Goal: Transaction & Acquisition: Download file/media

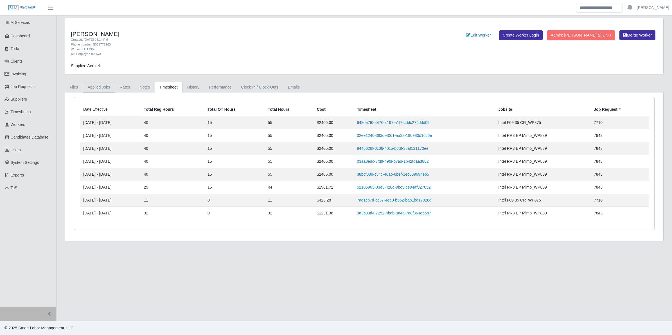
click at [106, 90] on link "Applied Jobs" at bounding box center [99, 87] width 32 height 11
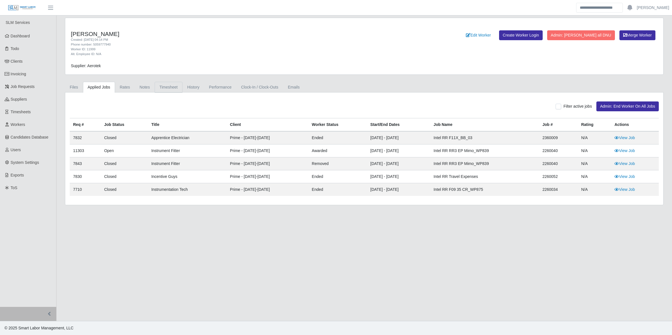
click at [166, 87] on link "Timesheet" at bounding box center [169, 87] width 28 height 11
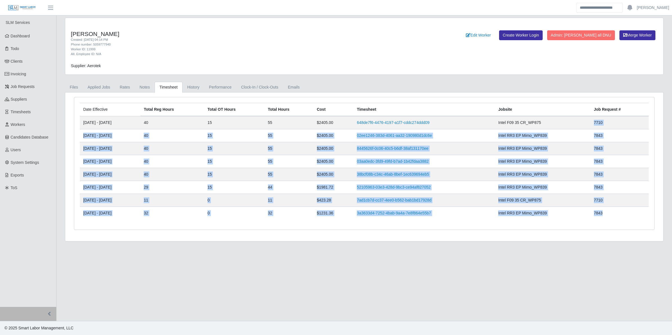
drag, startPoint x: 607, startPoint y: 214, endPoint x: 594, endPoint y: 123, distance: 91.5
click at [411, 123] on tbody "08/12/2024 - 08/18/2024 40 15 55 $2405.00 648de7f6-4476-4197-a1f7-cddc274ddd09 …" at bounding box center [364, 168] width 569 height 104
drag, startPoint x: 594, startPoint y: 123, endPoint x: 600, endPoint y: 136, distance: 13.7
click at [411, 136] on span "7843" at bounding box center [598, 135] width 9 height 5
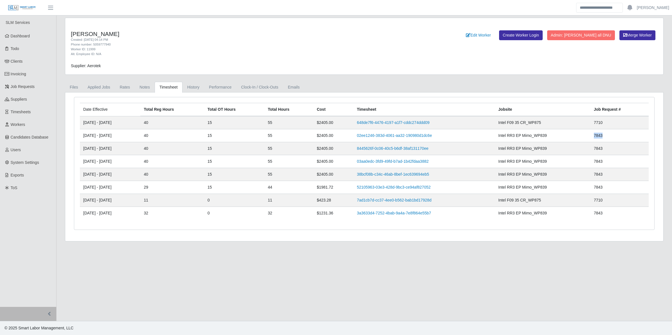
drag, startPoint x: 609, startPoint y: 138, endPoint x: 594, endPoint y: 138, distance: 15.2
click at [411, 138] on td "7843" at bounding box center [620, 135] width 58 height 13
drag, startPoint x: 594, startPoint y: 138, endPoint x: 621, endPoint y: 138, distance: 26.7
click at [411, 138] on td "7843" at bounding box center [620, 135] width 58 height 13
click at [411, 179] on td "7843" at bounding box center [620, 174] width 58 height 13
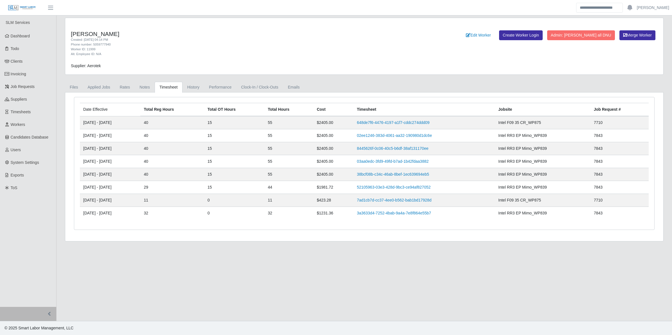
drag, startPoint x: 134, startPoint y: 39, endPoint x: 82, endPoint y: 38, distance: 52.3
click at [82, 38] on div "Created: 06/12/2024 04:14 PM" at bounding box center [240, 39] width 339 height 5
drag, startPoint x: 626, startPoint y: 216, endPoint x: 584, endPoint y: 215, distance: 41.9
click at [411, 215] on tr "07/01/2024 - 07/07/2024 32 0 32 $1231.36 3a3633d4-7252-4bab-9a4a-7e8f864e55b7 I…" at bounding box center [364, 213] width 569 height 13
drag, startPoint x: 584, startPoint y: 215, endPoint x: 621, endPoint y: 212, distance: 36.8
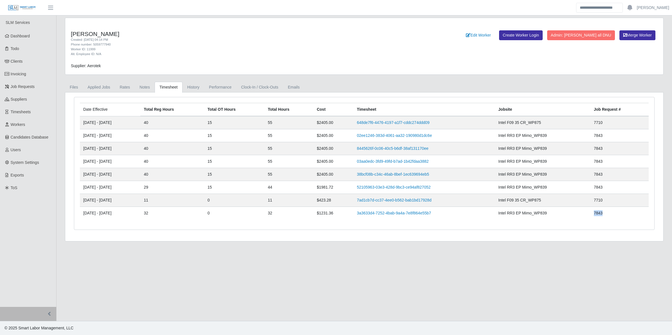
click at [411, 211] on td "7843" at bounding box center [620, 213] width 58 height 13
click at [411, 215] on td "7843" at bounding box center [620, 213] width 58 height 13
drag, startPoint x: 608, startPoint y: 215, endPoint x: 596, endPoint y: 216, distance: 12.1
click at [411, 216] on td "7843" at bounding box center [620, 213] width 58 height 13
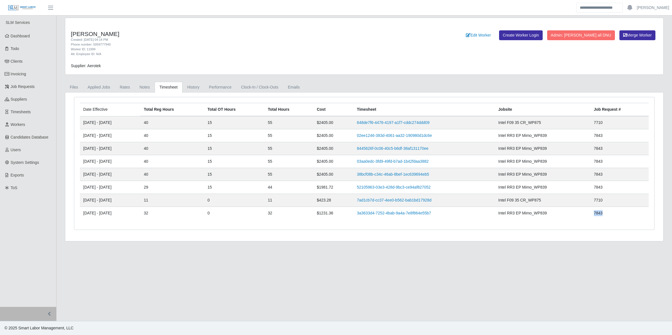
drag, startPoint x: 596, startPoint y: 216, endPoint x: 601, endPoint y: 219, distance: 6.0
click at [411, 217] on td "7843" at bounding box center [620, 213] width 58 height 13
click at [411, 216] on td "7843" at bounding box center [620, 213] width 58 height 13
drag, startPoint x: 608, startPoint y: 214, endPoint x: 607, endPoint y: 218, distance: 4.2
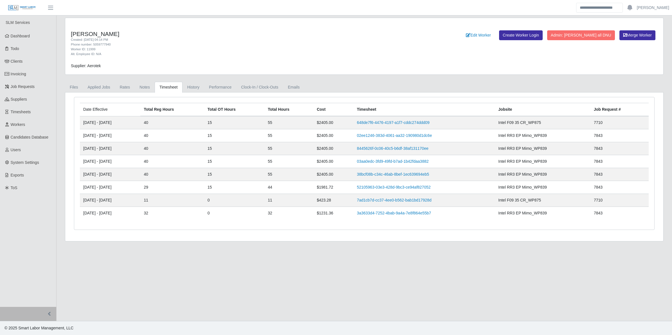
click at [411, 218] on td "7843" at bounding box center [620, 213] width 58 height 13
click at [411, 212] on td "7843" at bounding box center [620, 213] width 58 height 13
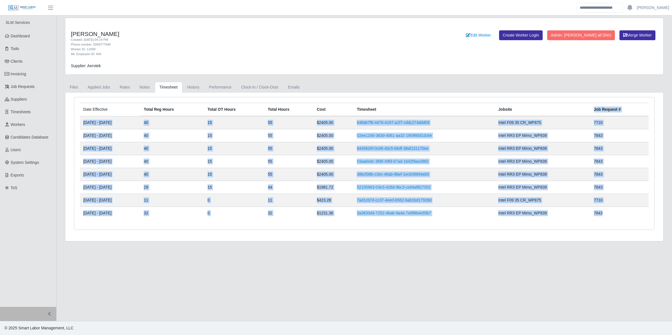
drag, startPoint x: 615, startPoint y: 212, endPoint x: 591, endPoint y: 115, distance: 100.7
click table "Date Effective Total Reg Hours Total OT Hours Total Hours Cost Timesheet Jobsit…"
click th "Jobsite"
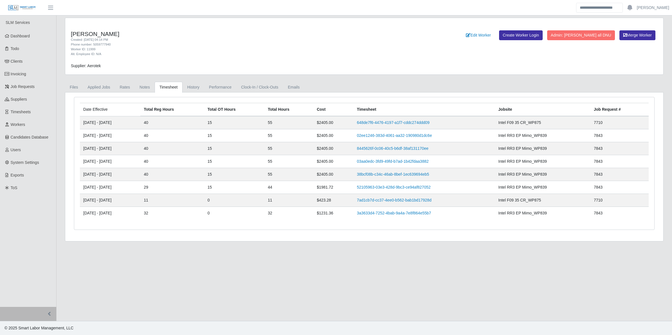
click div "Phillip Matthew Fajardo Created: 06/12/2024 04:14 PM Phone number: 5059777940 W…"
click header "Andrew Campbell Account Settings Logout"
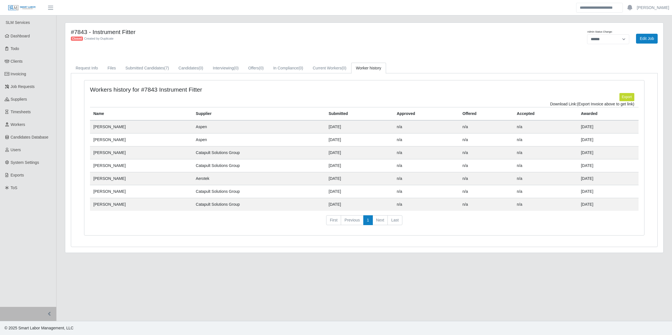
select select "******"
click at [95, 69] on link "Request Info" at bounding box center [87, 68] width 32 height 11
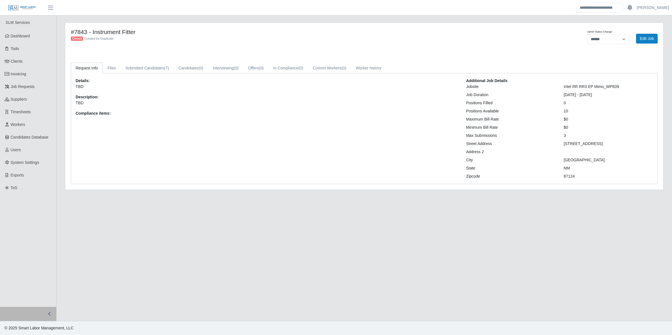
drag, startPoint x: 563, startPoint y: 95, endPoint x: 612, endPoint y: 97, distance: 48.7
click at [612, 97] on div "05/27/2024 - 06/30/2025" at bounding box center [609, 95] width 98 height 6
click at [576, 100] on div "Additional Job Details Jobsite Intel RR RR3 EP Mimo_WP839 Job Duration 05/27/20…" at bounding box center [559, 129] width 195 height 102
drag, startPoint x: 562, startPoint y: 94, endPoint x: 618, endPoint y: 94, distance: 55.7
click at [618, 94] on div "05/27/2024 - 06/30/2025" at bounding box center [609, 95] width 98 height 6
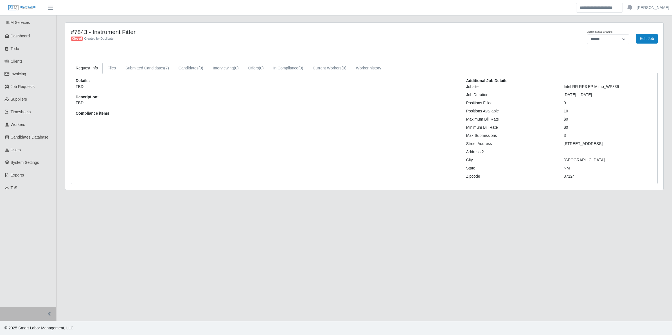
drag, startPoint x: 618, startPoint y: 94, endPoint x: 610, endPoint y: 94, distance: 8.2
click at [618, 94] on div "05/27/2024 - 06/30/2025" at bounding box center [609, 95] width 98 height 6
click at [365, 67] on link "Worker history" at bounding box center [368, 68] width 35 height 11
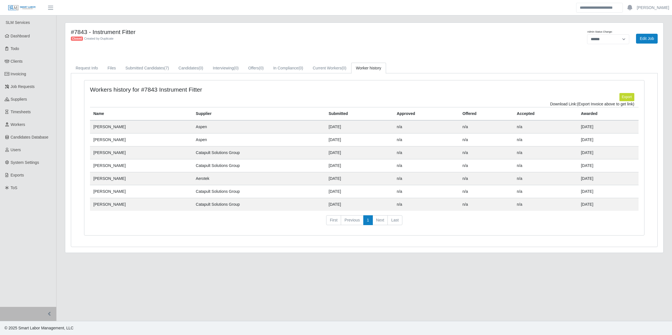
drag, startPoint x: 332, startPoint y: 180, endPoint x: 311, endPoint y: 181, distance: 20.5
click at [326, 181] on td "07/09/2024" at bounding box center [360, 178] width 68 height 13
click at [71, 299] on main "**********" at bounding box center [365, 168] width 616 height 306
click at [133, 71] on link "Submitted Candidates (7)" at bounding box center [147, 68] width 53 height 11
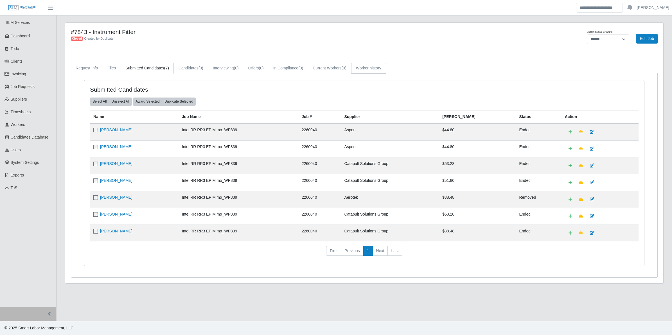
click at [368, 68] on link "Worker history" at bounding box center [368, 68] width 35 height 11
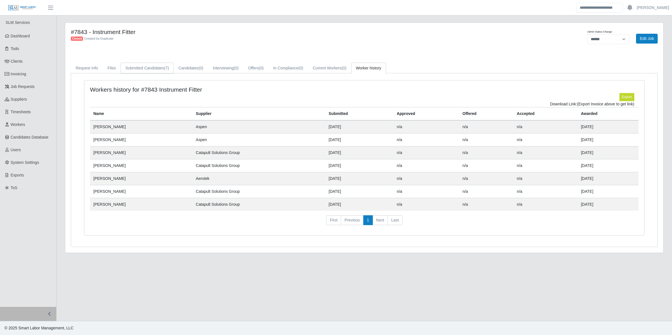
click at [141, 69] on link "Submitted Candidates (7)" at bounding box center [147, 68] width 53 height 11
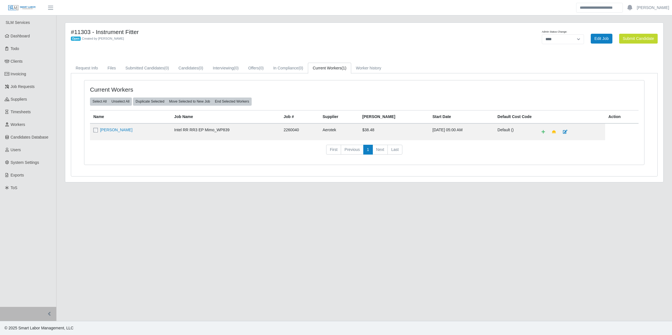
select select "****"
click at [372, 68] on link "Worker history" at bounding box center [368, 68] width 35 height 11
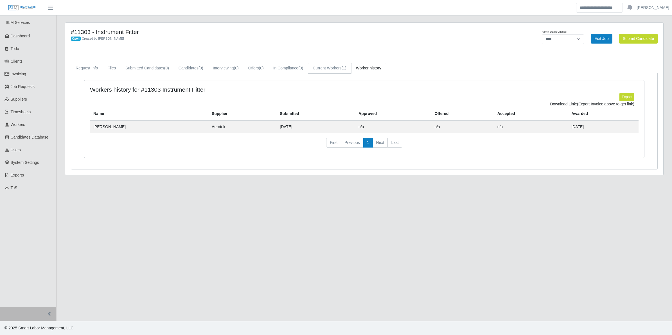
click at [333, 69] on link "Current Workers (1)" at bounding box center [329, 68] width 43 height 11
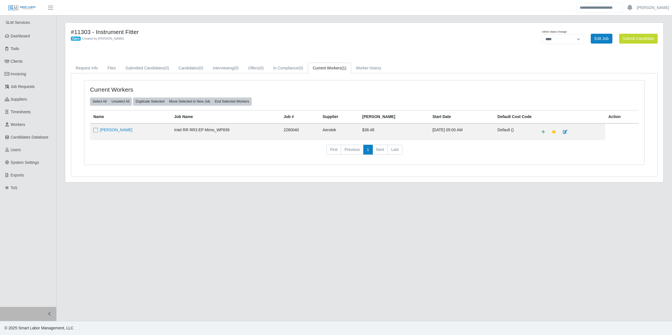
drag, startPoint x: 414, startPoint y: 127, endPoint x: 476, endPoint y: 125, distance: 61.6
click at [476, 125] on td "Jul 01, 2024 05:00 AM" at bounding box center [461, 132] width 65 height 17
click at [475, 125] on td "Jul 01, 2024 05:00 AM" at bounding box center [461, 132] width 65 height 17
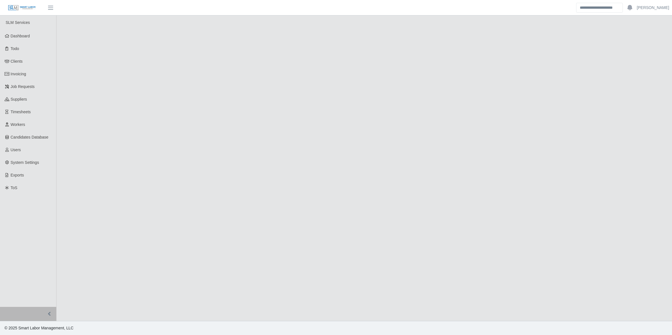
select select "******"
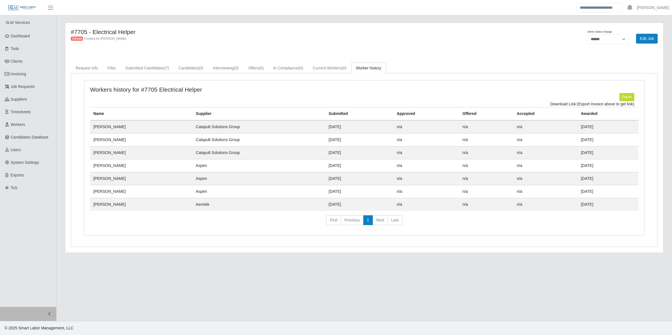
drag, startPoint x: 356, startPoint y: 203, endPoint x: 328, endPoint y: 204, distance: 27.9
click at [328, 204] on tr "[PERSON_NAME] Aerotek [DATE] n/a n/a n/a [DATE]" at bounding box center [364, 204] width 549 height 13
drag, startPoint x: 328, startPoint y: 204, endPoint x: 332, endPoint y: 209, distance: 6.0
click at [332, 209] on td "[DATE]" at bounding box center [360, 204] width 68 height 13
click at [358, 192] on td "[DATE]" at bounding box center [360, 191] width 68 height 13
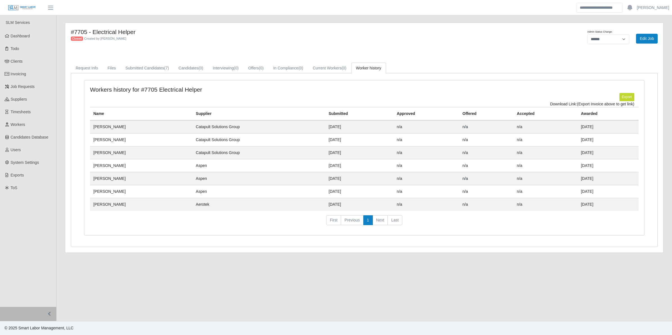
drag, startPoint x: 356, startPoint y: 192, endPoint x: 332, endPoint y: 193, distance: 24.2
click at [332, 193] on td "[DATE]" at bounding box center [360, 191] width 68 height 13
click at [332, 193] on td "04/29/2024" at bounding box center [360, 191] width 68 height 13
drag, startPoint x: 331, startPoint y: 203, endPoint x: 370, endPoint y: 207, distance: 39.0
click at [370, 207] on td "07/15/2024" at bounding box center [360, 204] width 68 height 13
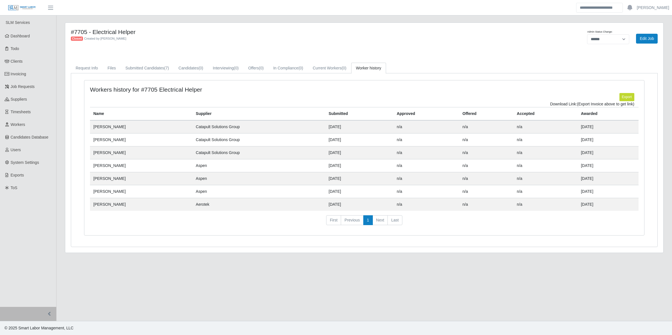
drag, startPoint x: 370, startPoint y: 207, endPoint x: 333, endPoint y: 212, distance: 37.4
click at [333, 212] on div "Name Supplier Submitted Approved Offered Accepted Awarded Ricardo Ceballos Cata…" at bounding box center [364, 168] width 549 height 123
drag, startPoint x: 331, startPoint y: 207, endPoint x: 358, endPoint y: 205, distance: 26.2
click at [358, 205] on td "[DATE]" at bounding box center [360, 204] width 68 height 13
drag, startPoint x: 358, startPoint y: 205, endPoint x: 329, endPoint y: 209, distance: 28.7
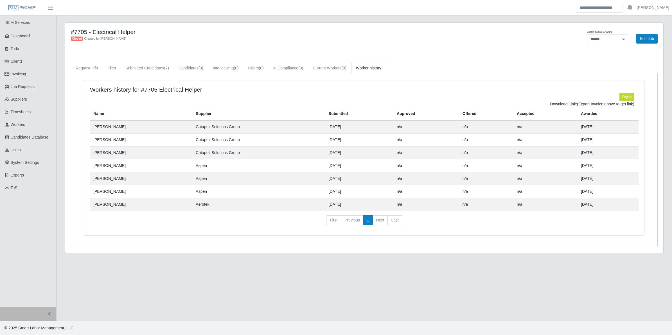
click at [325, 209] on td "Aerotek" at bounding box center [258, 204] width 133 height 13
click at [221, 206] on td "Aerotek" at bounding box center [258, 204] width 133 height 13
drag, startPoint x: 200, startPoint y: 201, endPoint x: 196, endPoint y: 128, distance: 73.3
click at [196, 128] on tbody "Ricardo Ceballos Catapult Solutions Group 03/13/2024 n/a n/a n/a 03/21/2024 Ste…" at bounding box center [364, 165] width 549 height 91
drag, startPoint x: 196, startPoint y: 128, endPoint x: 203, endPoint y: 149, distance: 22.2
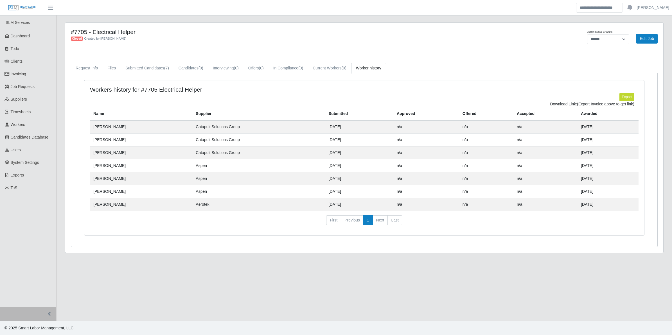
click at [192, 149] on td "[PERSON_NAME]" at bounding box center [141, 152] width 102 height 13
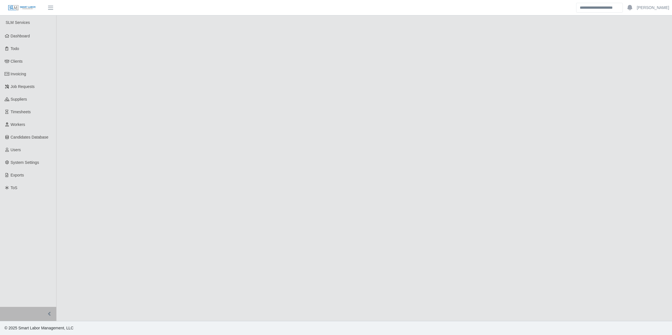
select select "******"
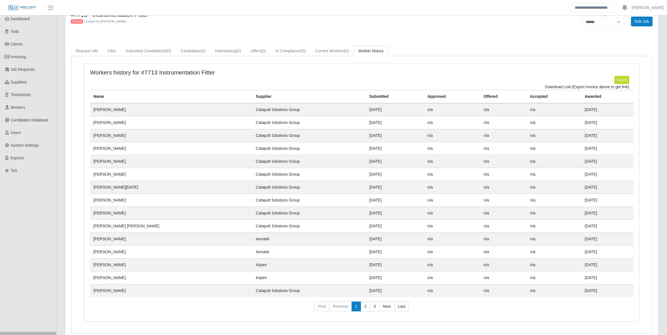
scroll to position [44, 0]
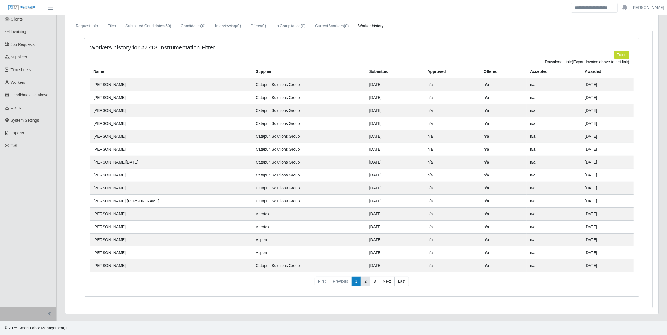
click at [367, 282] on link "2" at bounding box center [366, 282] width 10 height 10
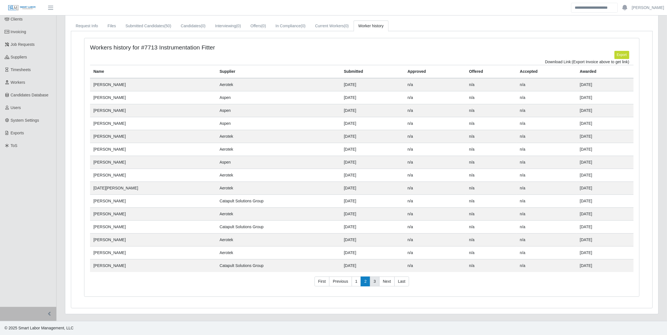
click at [376, 282] on link "3" at bounding box center [375, 282] width 10 height 10
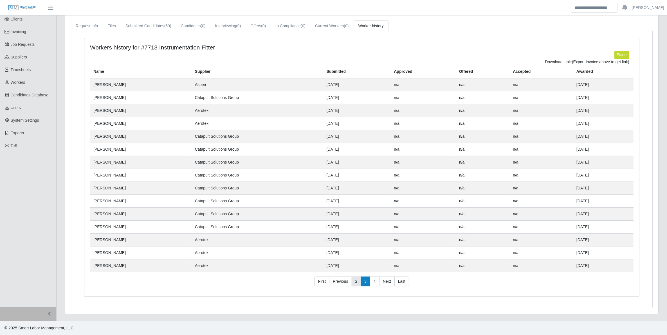
click at [359, 282] on link "2" at bounding box center [357, 282] width 10 height 10
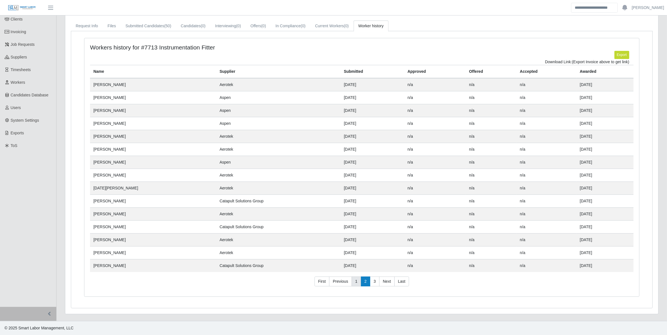
click at [354, 281] on link "1" at bounding box center [357, 282] width 10 height 10
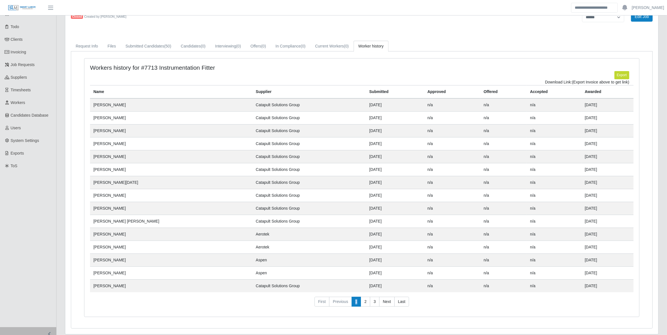
scroll to position [0, 0]
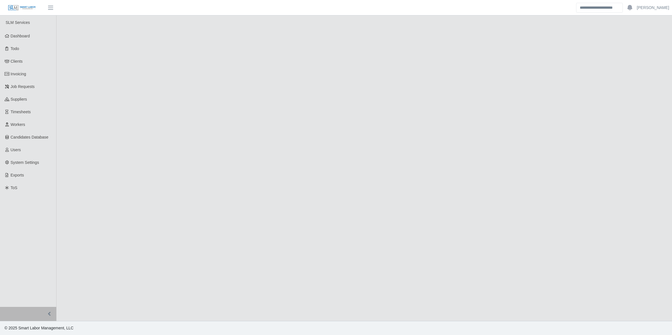
select select "******"
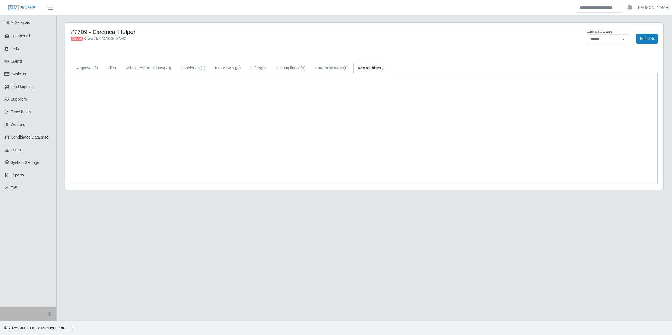
select select "******"
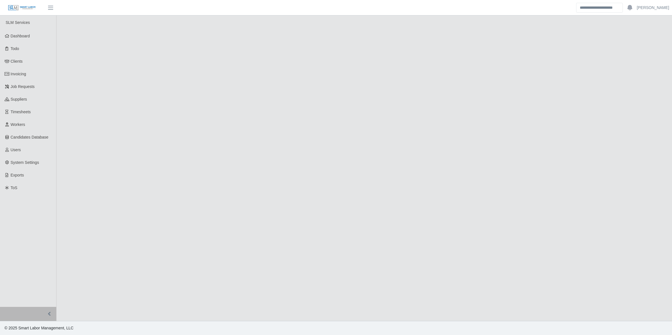
select select "******"
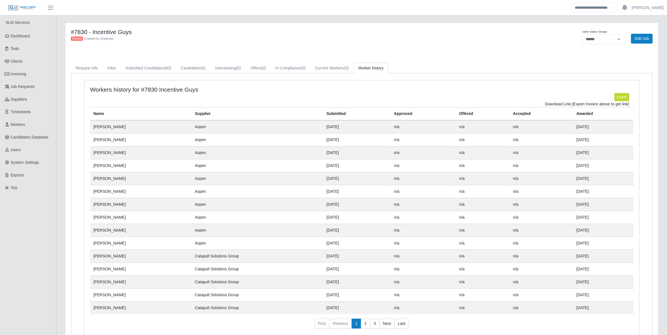
drag, startPoint x: 140, startPoint y: 31, endPoint x: 72, endPoint y: 32, distance: 68.1
click at [72, 32] on h4 "#7830 - Incentive Guys" at bounding box center [239, 31] width 336 height 7
click at [365, 327] on link "2" at bounding box center [366, 324] width 10 height 10
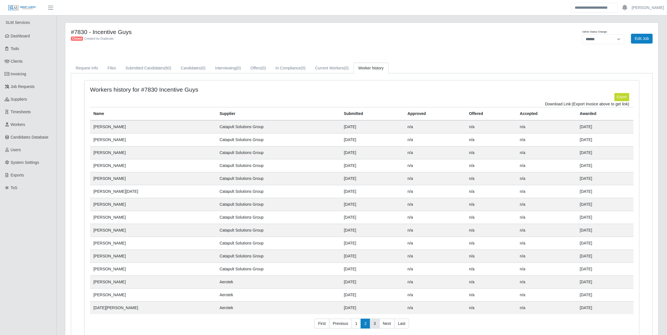
click at [376, 326] on link "3" at bounding box center [375, 324] width 10 height 10
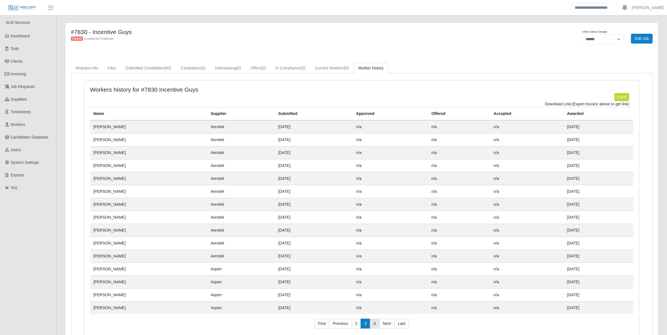
click at [376, 326] on link "4" at bounding box center [375, 324] width 10 height 10
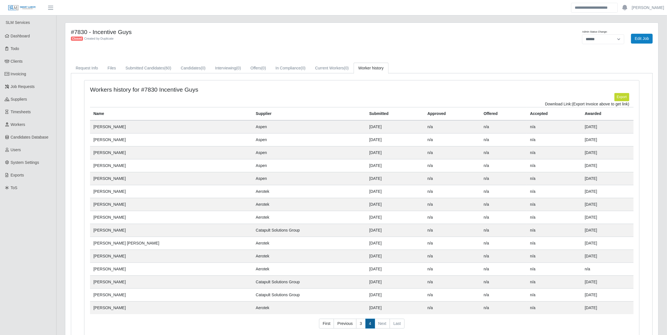
click at [372, 326] on link "4" at bounding box center [370, 324] width 10 height 10
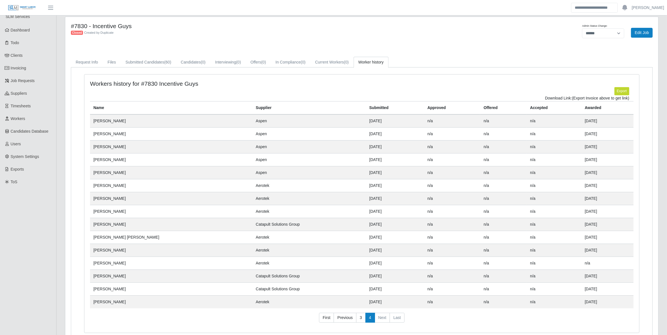
scroll to position [6, 0]
click at [359, 322] on link "3" at bounding box center [361, 318] width 10 height 10
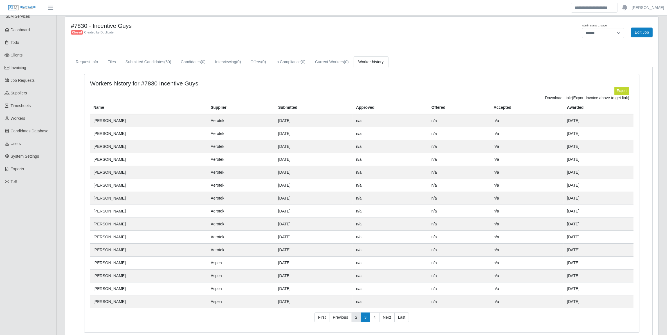
click at [359, 321] on link "2" at bounding box center [357, 318] width 10 height 10
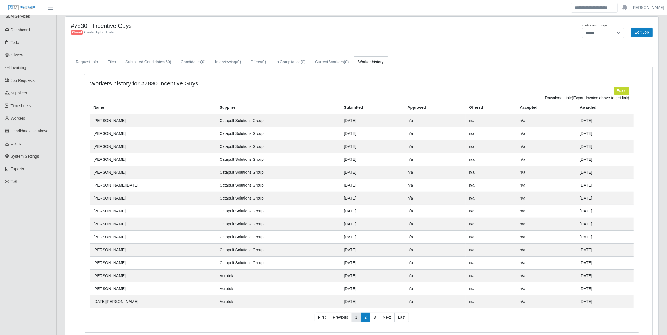
click at [356, 317] on link "1" at bounding box center [357, 318] width 10 height 10
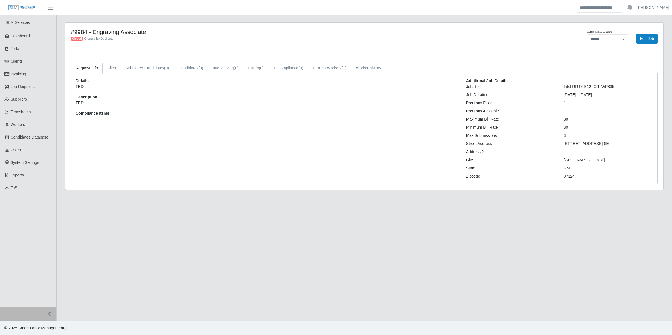
select select "******"
click at [299, 36] on div "Closed Created by Duplicate" at bounding box center [240, 38] width 339 height 6
click at [341, 66] on link "Current Workers (1)" at bounding box center [329, 68] width 43 height 11
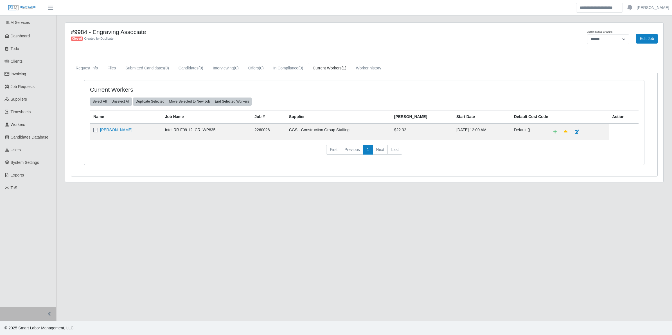
click at [265, 17] on main "**********" at bounding box center [365, 168] width 616 height 306
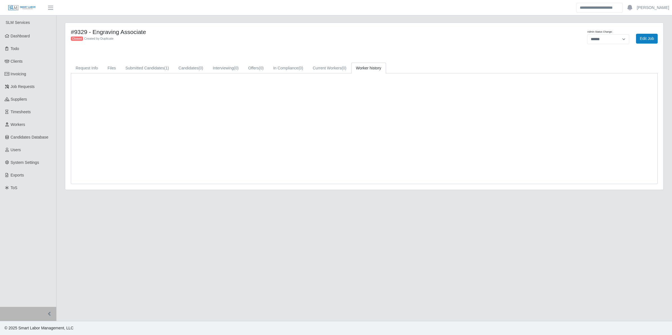
select select "******"
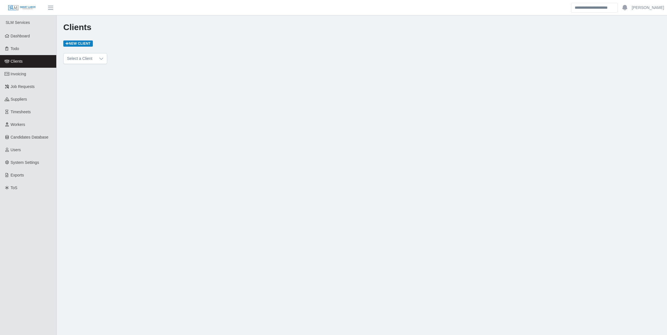
scroll to position [12, 0]
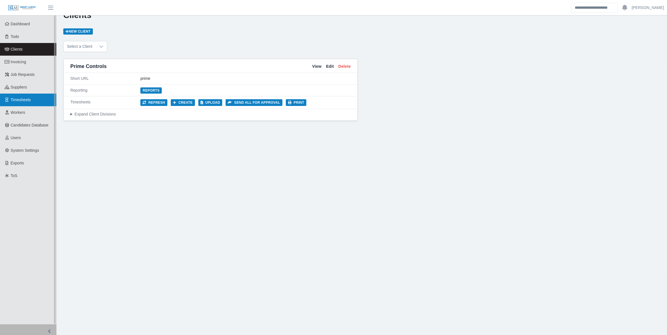
drag, startPoint x: 36, startPoint y: 111, endPoint x: 39, endPoint y: 105, distance: 6.8
click at [36, 111] on link "Workers" at bounding box center [28, 112] width 56 height 13
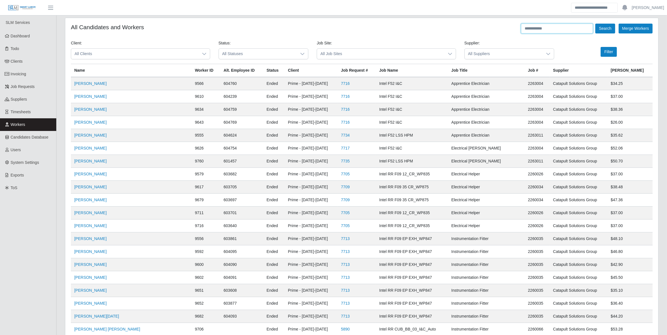
click at [550, 31] on input "text" at bounding box center [557, 29] width 72 height 10
click at [595, 24] on button "Search" at bounding box center [605, 29] width 20 height 10
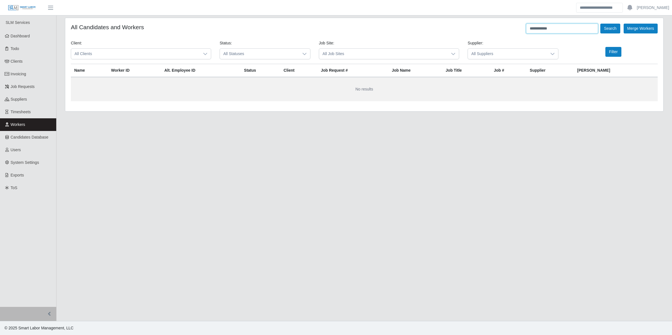
type input "**********"
click at [601, 24] on button "Search" at bounding box center [611, 29] width 20 height 10
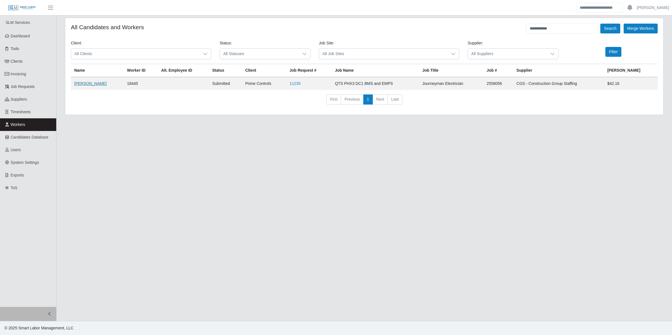
click at [103, 84] on link "[PERSON_NAME]" at bounding box center [90, 83] width 32 height 5
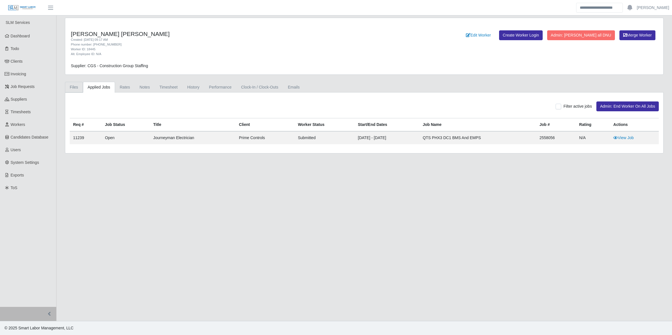
drag, startPoint x: 76, startPoint y: 87, endPoint x: 99, endPoint y: 93, distance: 23.2
click at [76, 87] on link "Files" at bounding box center [74, 87] width 18 height 11
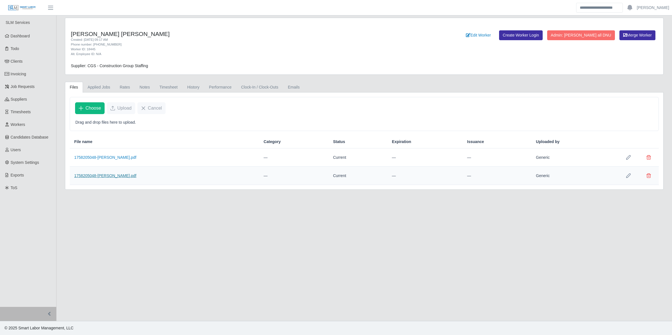
click at [101, 178] on link "1758205048-[PERSON_NAME].pdf" at bounding box center [105, 176] width 62 height 5
click at [108, 159] on link "1758205048-[PERSON_NAME].pdf" at bounding box center [105, 157] width 62 height 5
click at [293, 16] on main "[PERSON_NAME] [PERSON_NAME] Created: [DATE] 09:17 AM Phone number: [PHONE_NUMBE…" at bounding box center [365, 168] width 616 height 306
